Goal: Navigation & Orientation: Find specific page/section

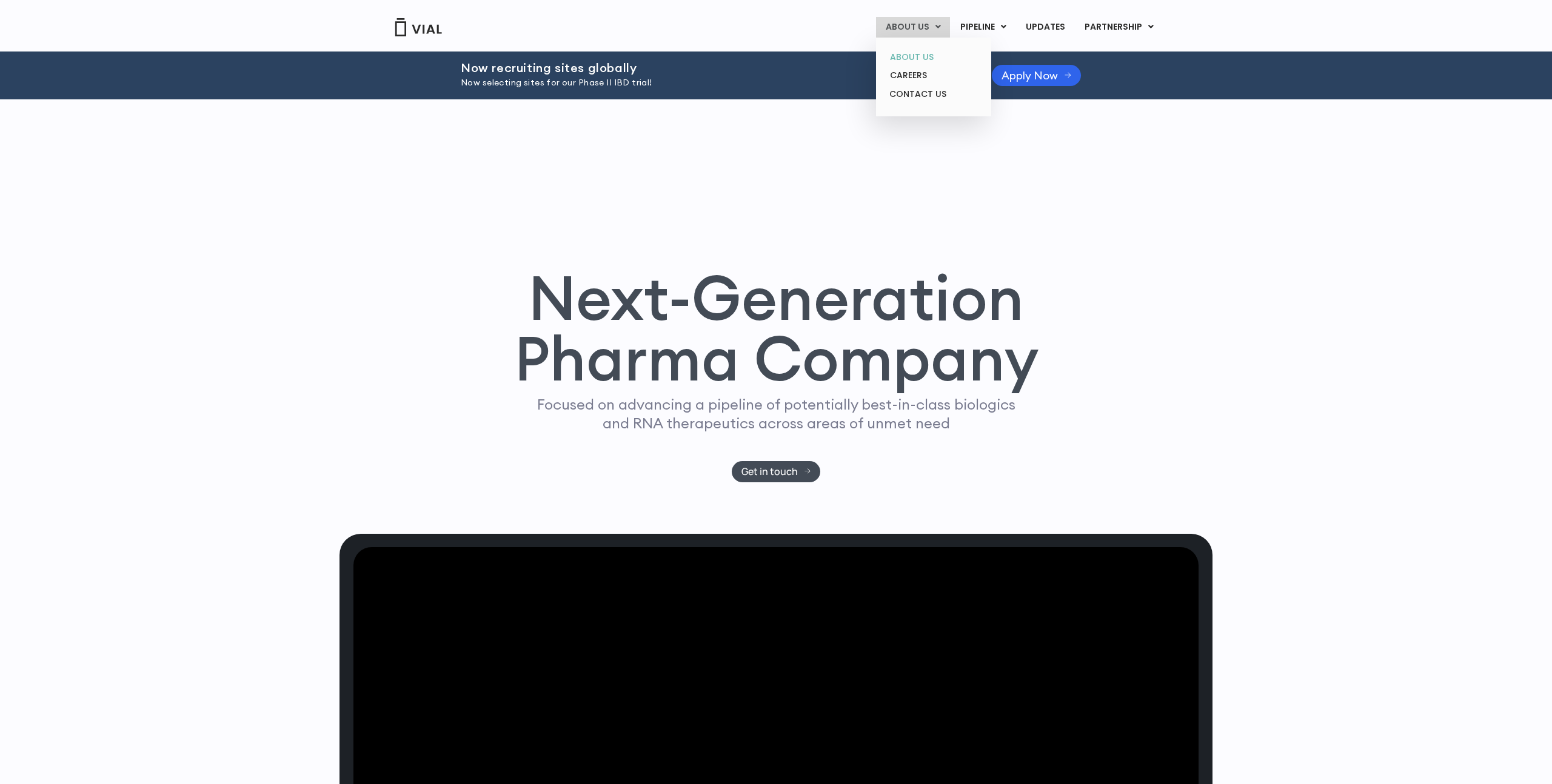
click at [923, 59] on link "ABOUT US" at bounding box center [934, 57] width 106 height 18
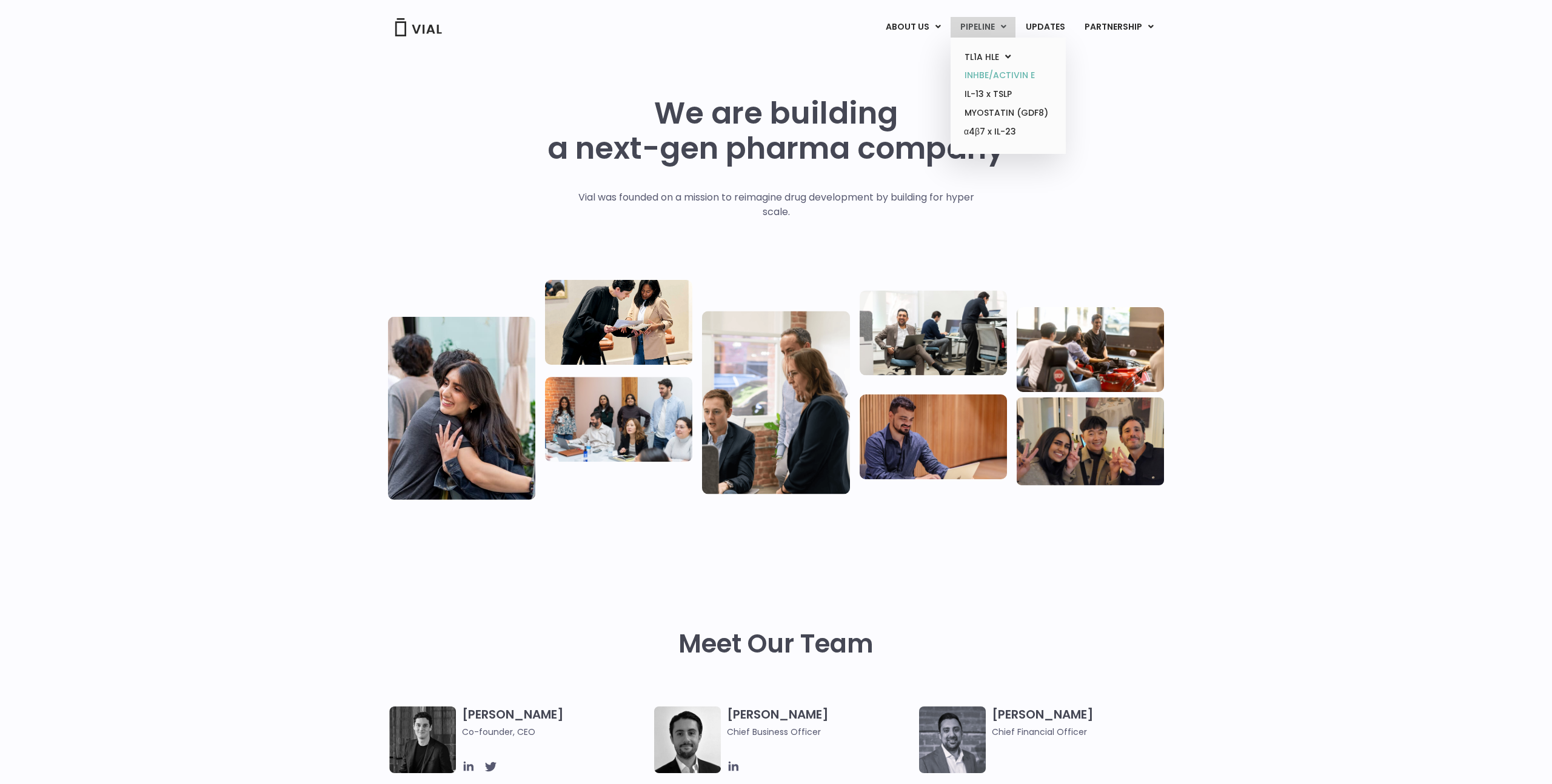
click at [1001, 73] on link "INHBE/ACTIVIN E" at bounding box center [1008, 75] width 106 height 18
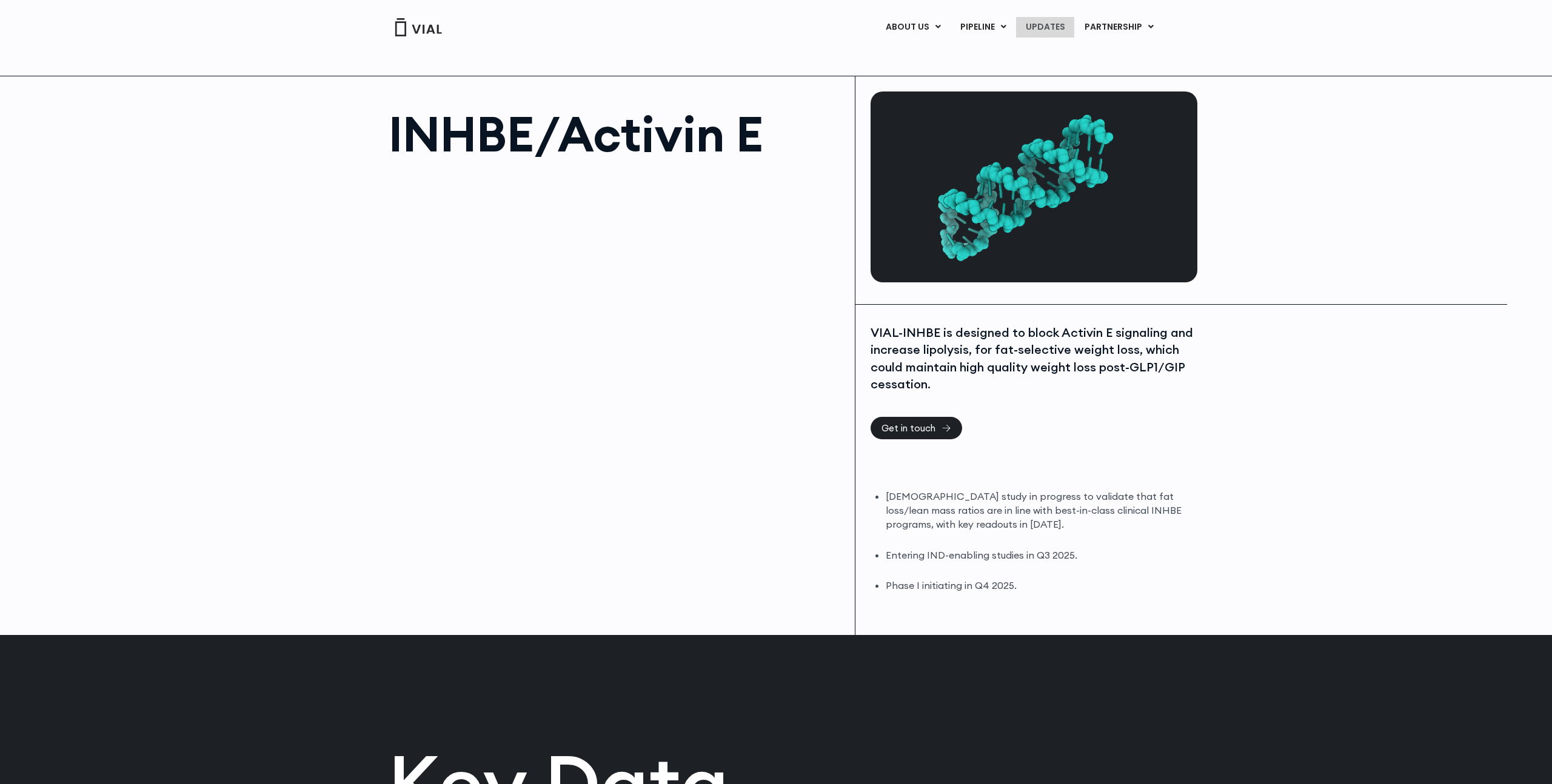
click at [1060, 25] on link "UPDATES" at bounding box center [1045, 27] width 58 height 21
